Goal: Find specific page/section: Find specific page/section

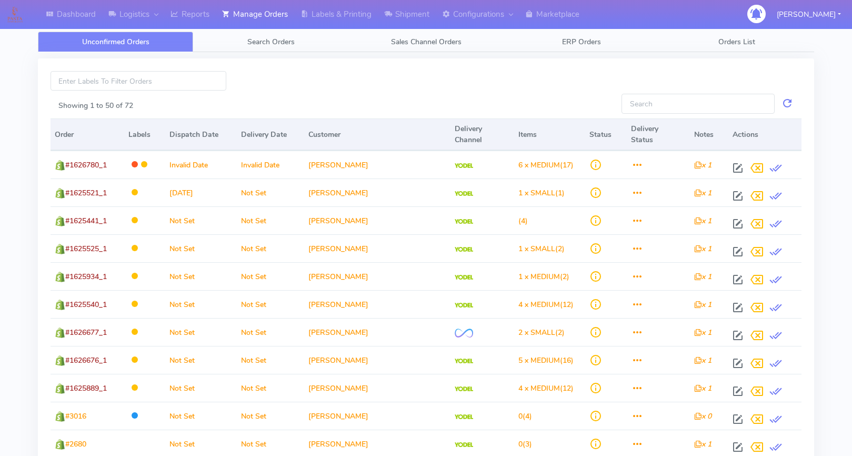
click at [276, 36] on link "Search Orders" at bounding box center [270, 42] width 155 height 21
